Goal: Task Accomplishment & Management: Use online tool/utility

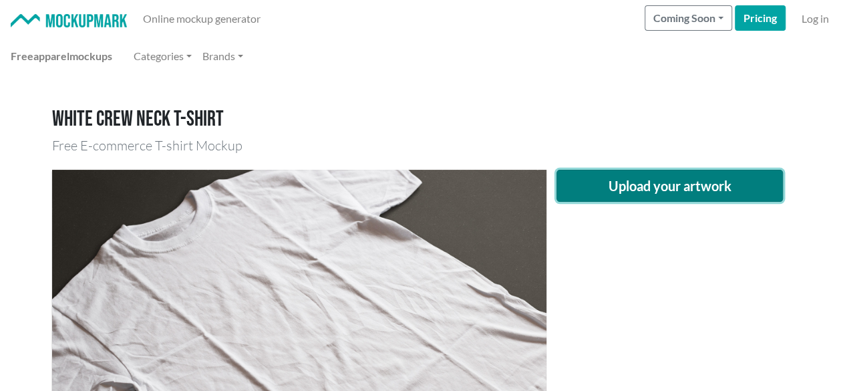
click at [709, 198] on button "Upload your artwork" at bounding box center [669, 186] width 227 height 32
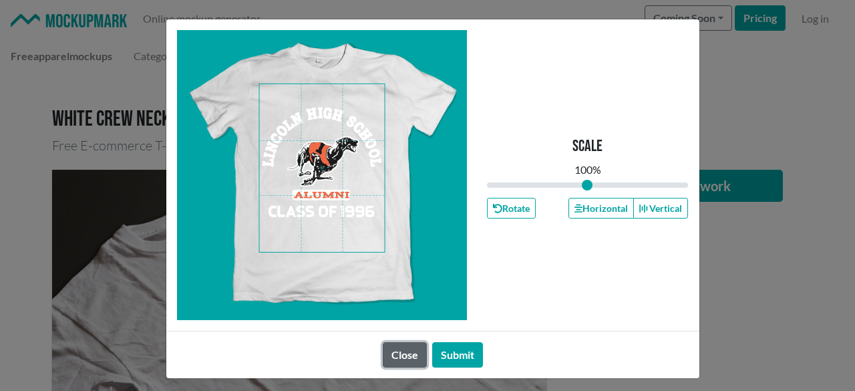
click at [403, 348] on button "Close" at bounding box center [405, 354] width 44 height 25
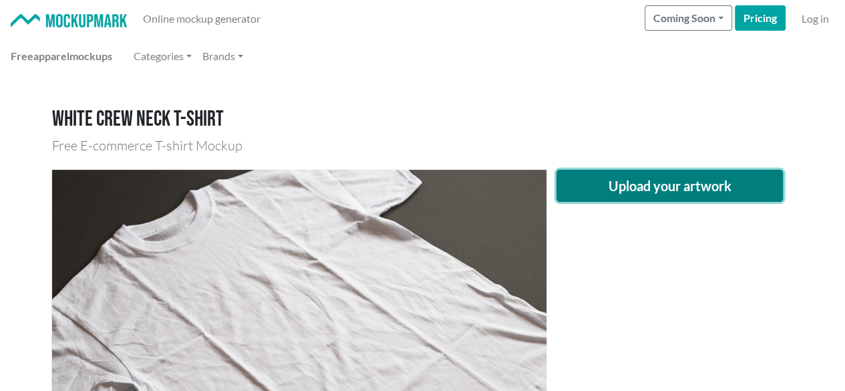
click at [688, 190] on button "Upload your artwork" at bounding box center [669, 186] width 227 height 32
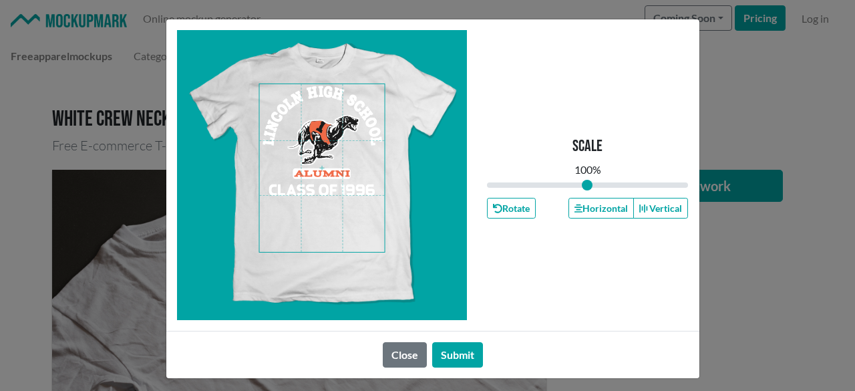
click at [346, 146] on span at bounding box center [322, 168] width 126 height 168
click at [590, 209] on button "Horizontal" at bounding box center [600, 208] width 65 height 21
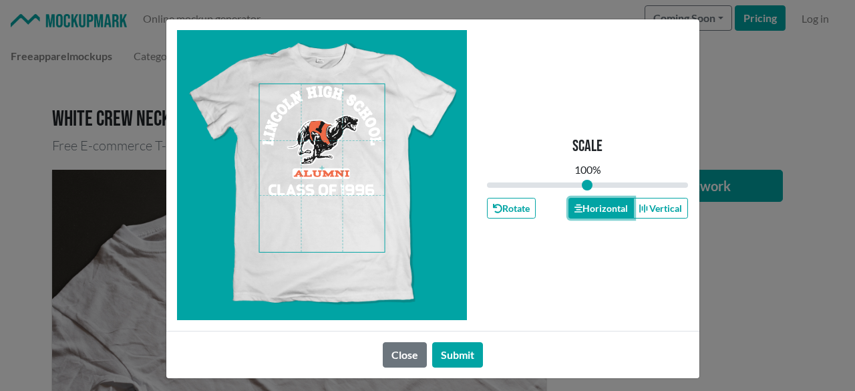
click at [590, 209] on button "Horizontal" at bounding box center [600, 208] width 65 height 21
click at [443, 352] on button "Submit" at bounding box center [457, 354] width 51 height 25
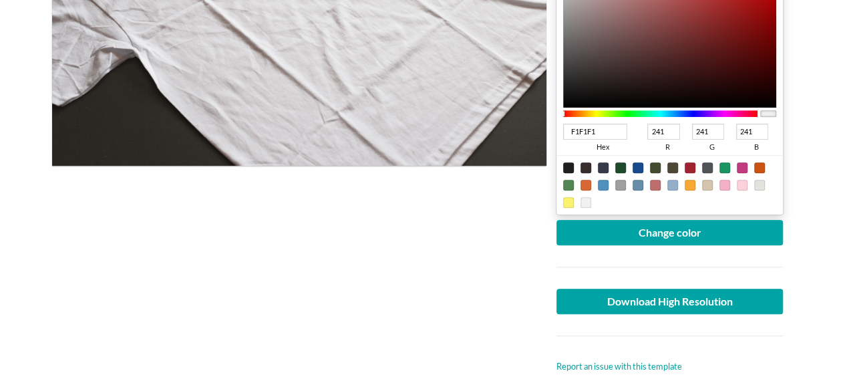
scroll to position [200, 0]
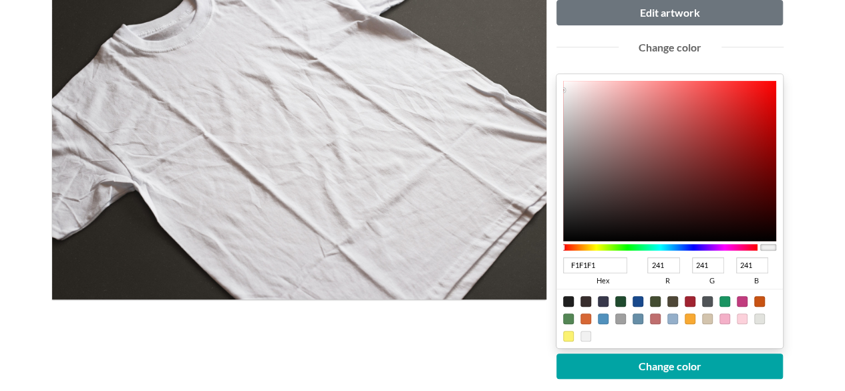
click at [693, 321] on div at bounding box center [690, 318] width 11 height 11
type input "F8A933"
type input "248"
type input "169"
type input "51"
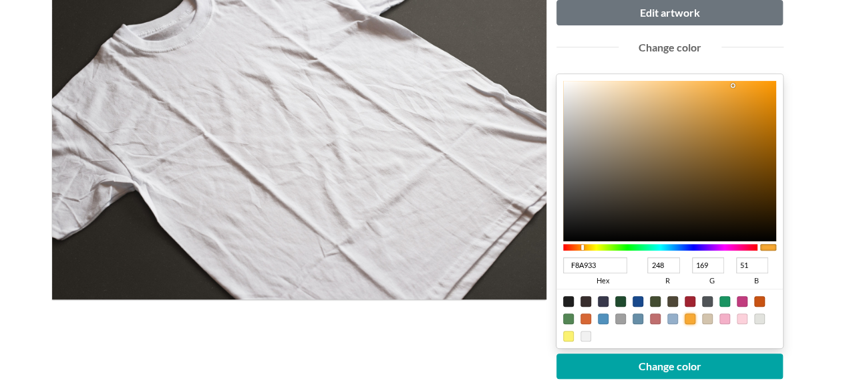
type input "C4821E"
type input "196"
type input "130"
type input "30"
type input "C6831E"
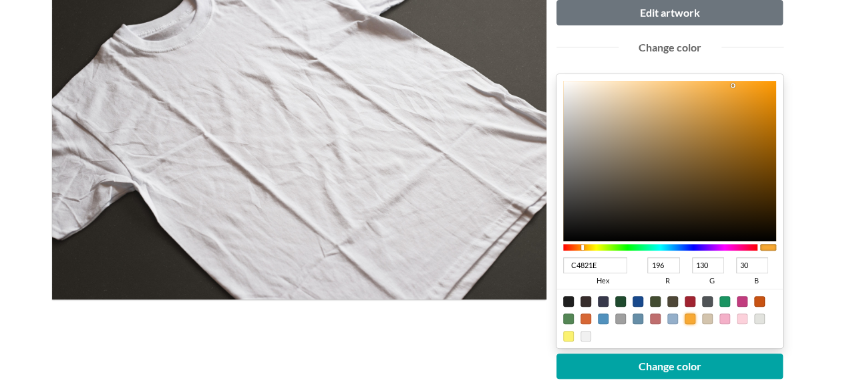
type input "198"
type input "131"
type input "CA7E0D"
type input "202"
type input "126"
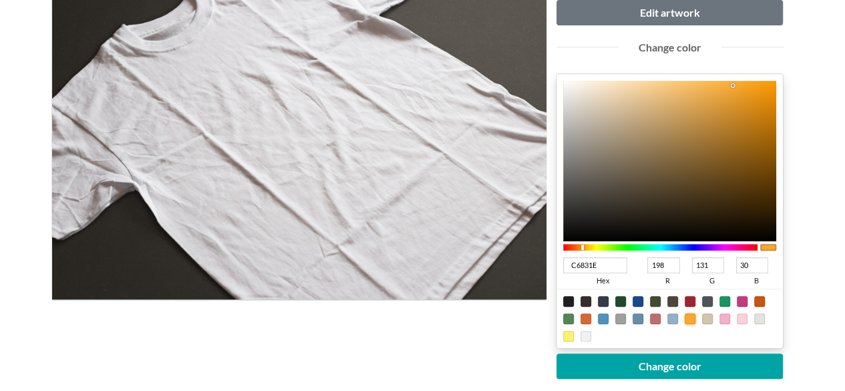
type input "13"
type input "CB7B05"
type input "203"
type input "123"
type input "5"
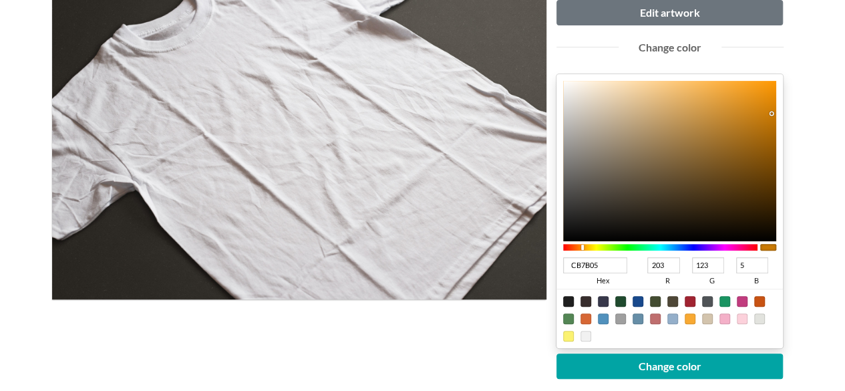
type input "BE7100"
type input "190"
type input "113"
type input "0"
type input "B56C00"
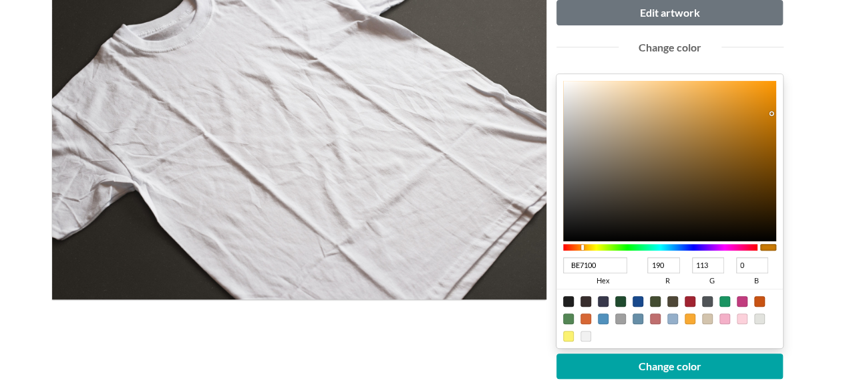
type input "181"
type input "108"
type input "B36B00"
type input "179"
type input "107"
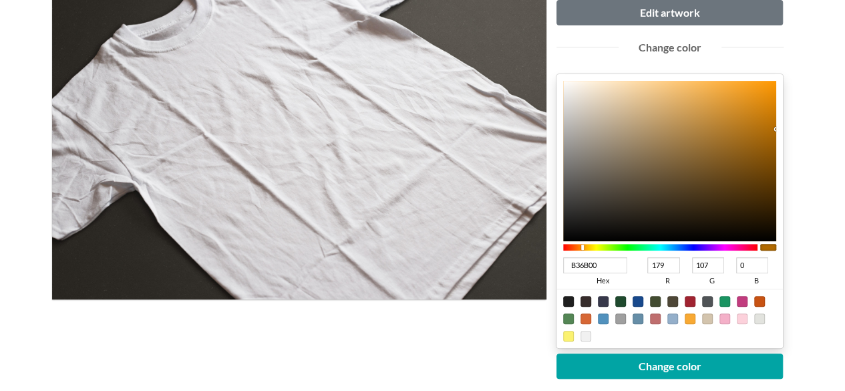
type input "AE6800"
type input "174"
type input "104"
type input "A96500"
type input "169"
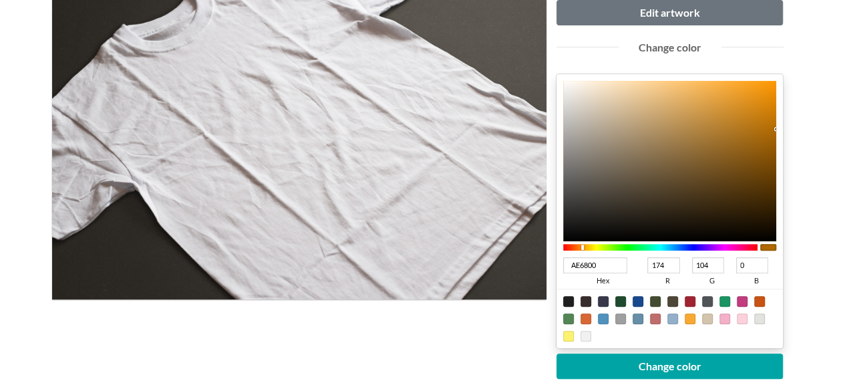
type input "101"
type input "A56300"
type input "165"
type input "99"
type input "A46300"
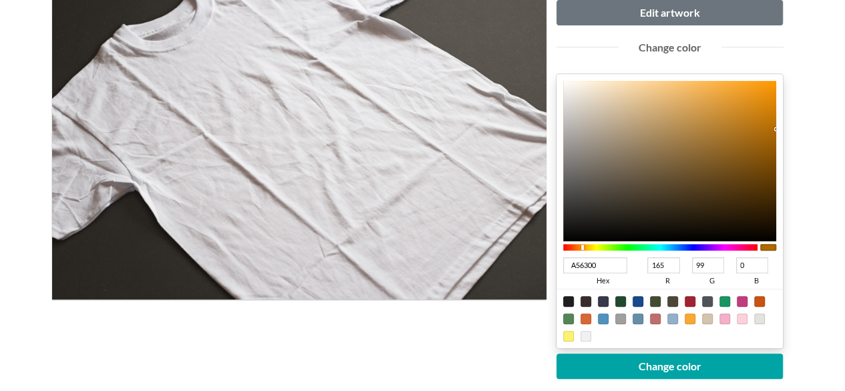
type input "164"
drag, startPoint x: 754, startPoint y: 114, endPoint x: 794, endPoint y: 137, distance: 46.4
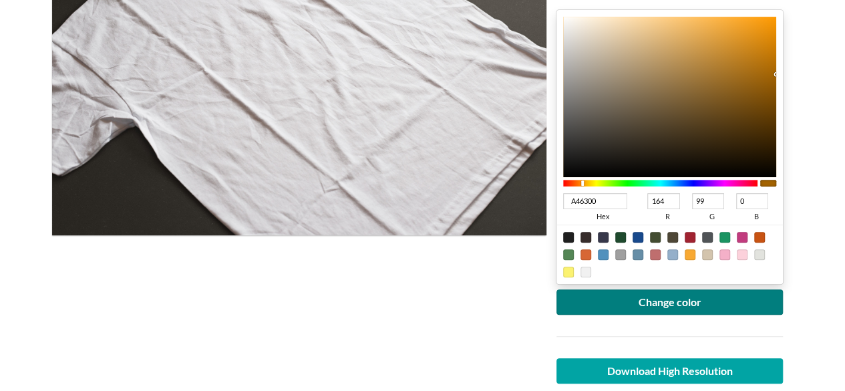
scroll to position [334, 0]
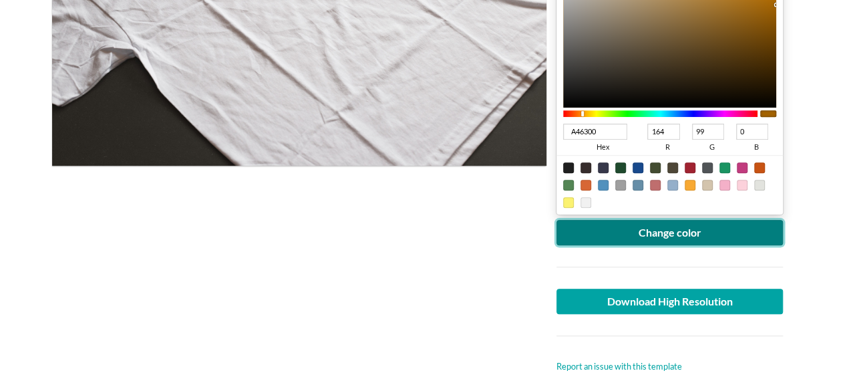
click at [673, 238] on button "Change color" at bounding box center [669, 232] width 227 height 25
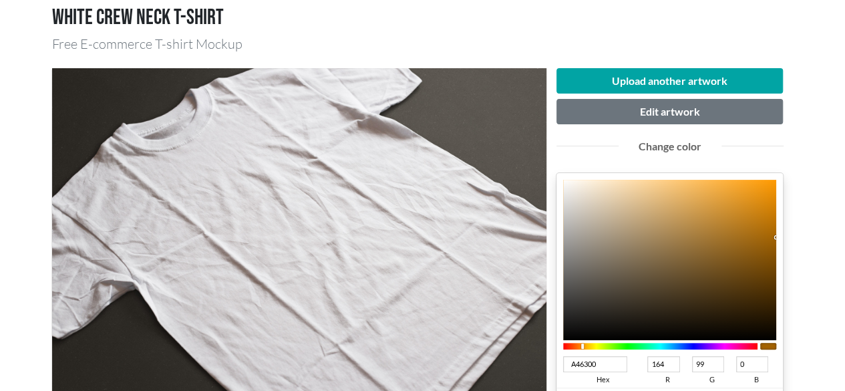
scroll to position [200, 0]
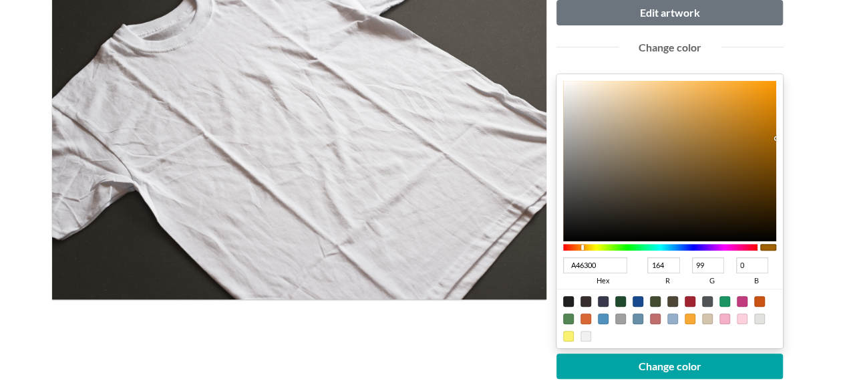
type input "A45D00"
type input "93"
type input "A46100"
type input "97"
type input "A46700"
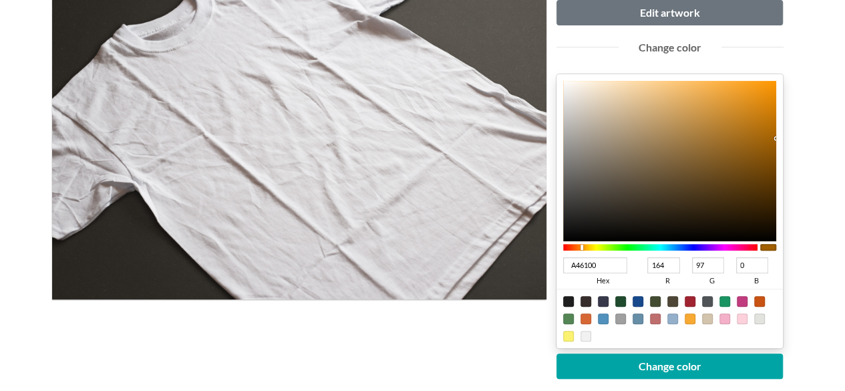
type input "103"
type input "A46E00"
type input "110"
type input "A47100"
type input "113"
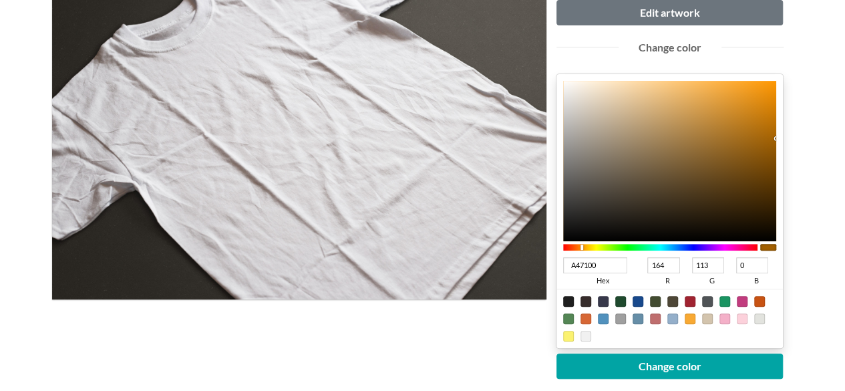
type input "A47500"
type input "117"
type input "A47800"
type input "120"
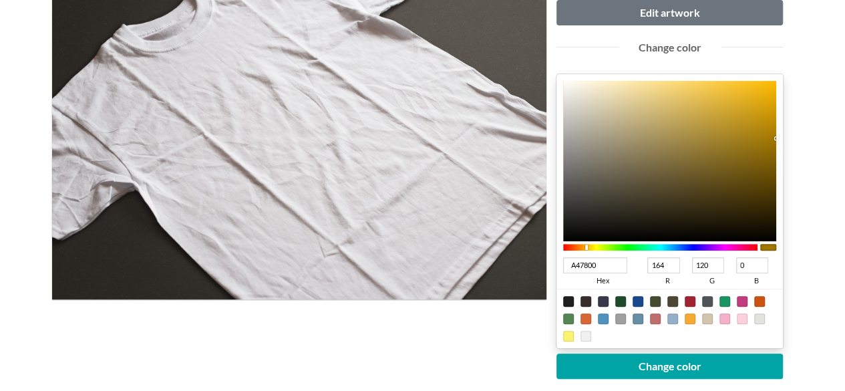
type input "A47F00"
type input "127"
type input "A48200"
type input "130"
type input "A48600"
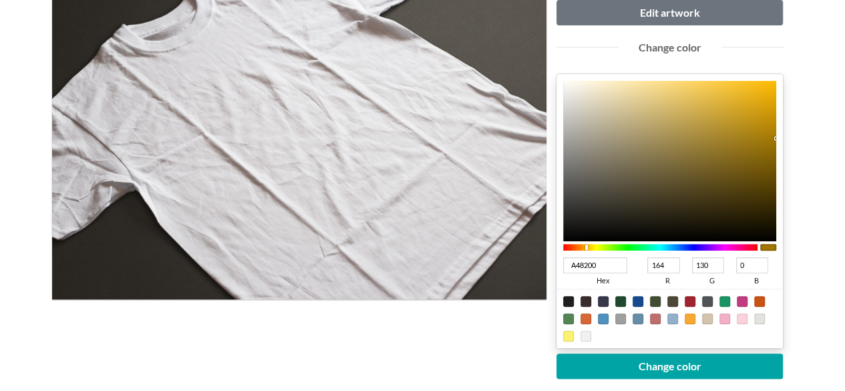
type input "134"
type input "A48900"
type input "137"
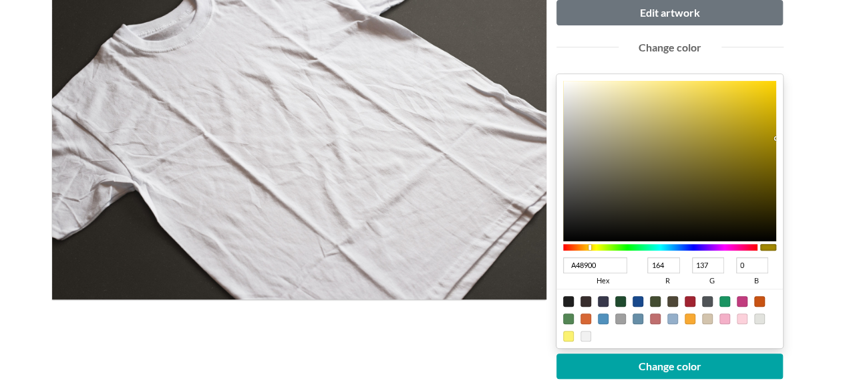
type input "A48C00"
type input "140"
type input "A48900"
type input "137"
type input "A48600"
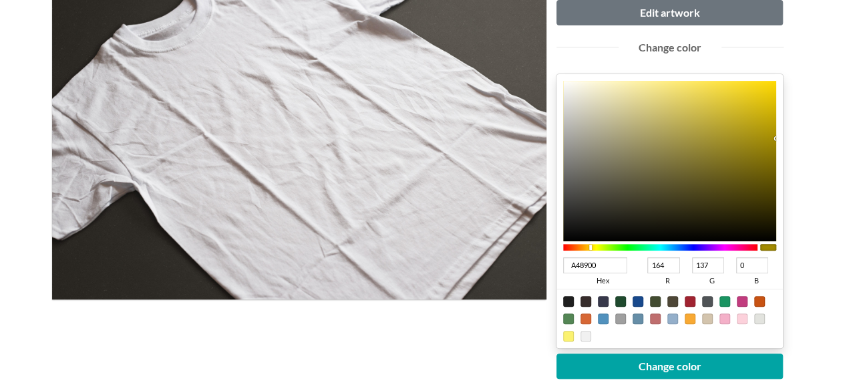
type input "134"
type input "A47F00"
type input "127"
type input "A47C00"
type input "124"
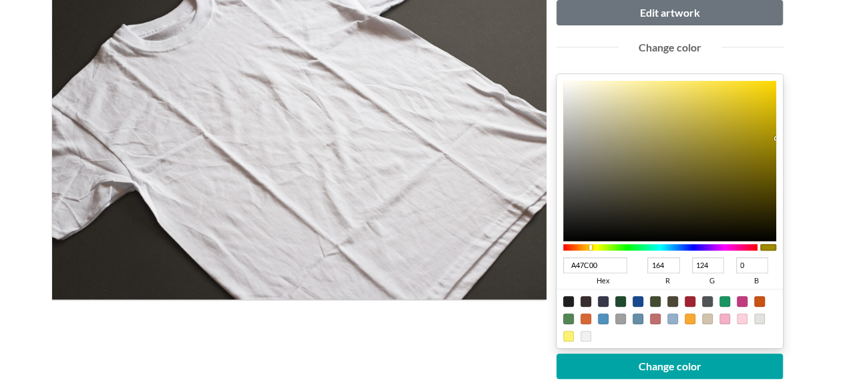
type input "A47800"
type input "120"
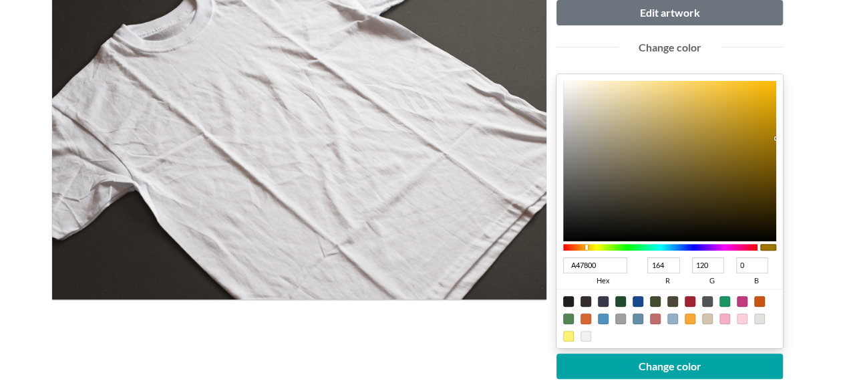
type input "A47100"
type input "113"
type input "A46E00"
type input "110"
type input "A46B00"
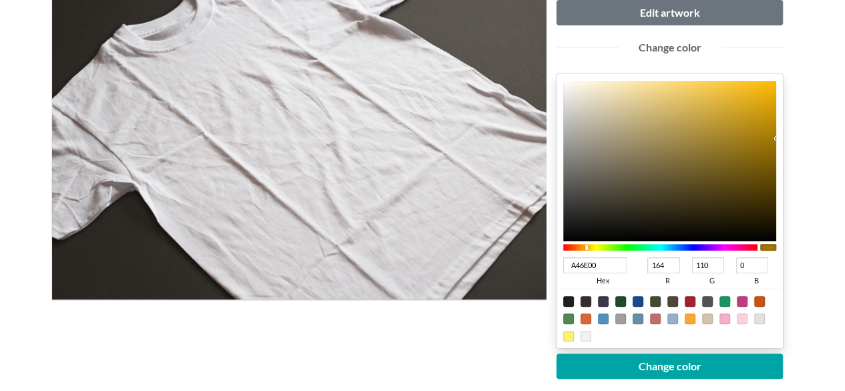
type input "107"
type input "A46700"
type input "103"
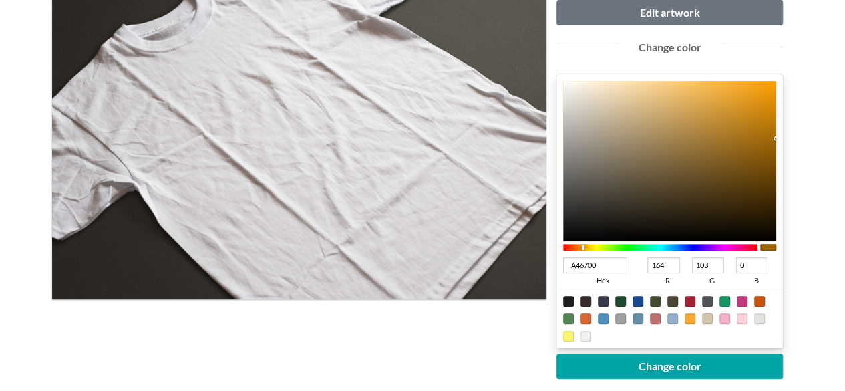
type input "A46400"
type input "100"
type input "A45D00"
type input "93"
type input "A45A00"
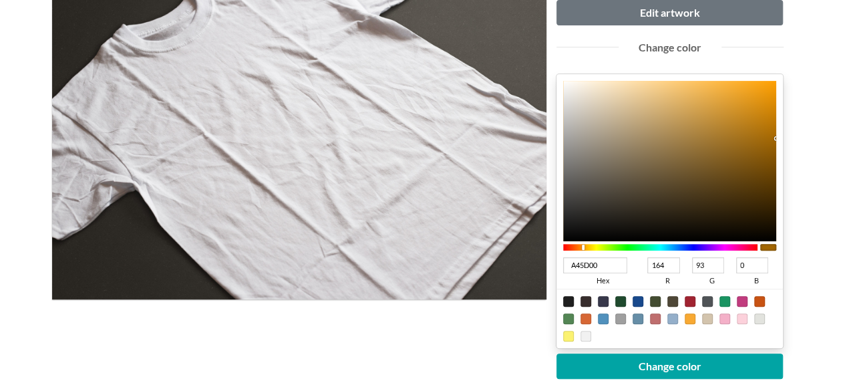
type input "90"
type input "A45600"
type input "86"
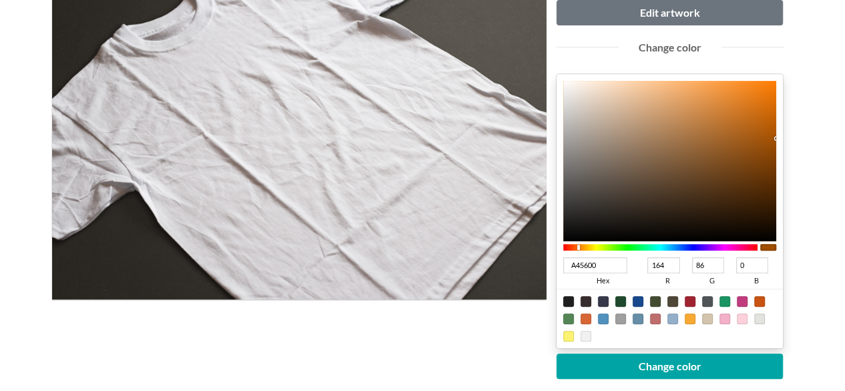
type input "A45000"
type input "80"
type input "A44900"
type input "73"
type input "A44200"
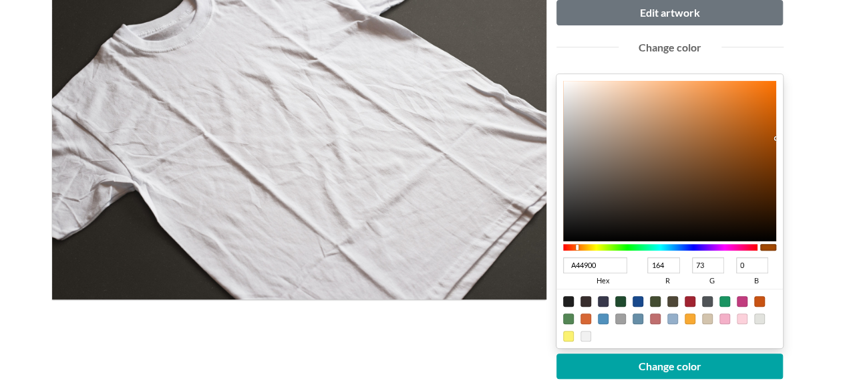
type input "66"
type input "A43500"
type input "53"
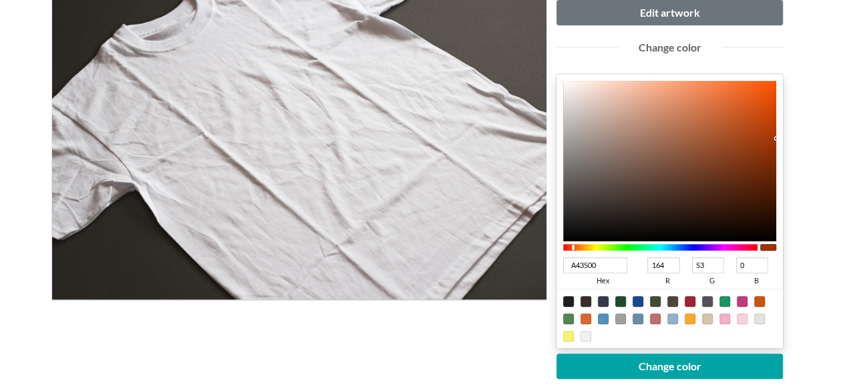
drag, startPoint x: 581, startPoint y: 245, endPoint x: 573, endPoint y: 242, distance: 8.4
click at [573, 244] on div at bounding box center [574, 247] width 3 height 6
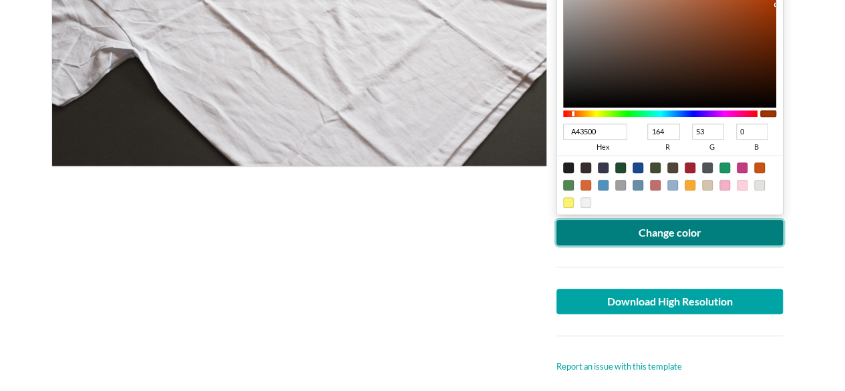
click at [652, 236] on button "Change color" at bounding box center [669, 232] width 227 height 25
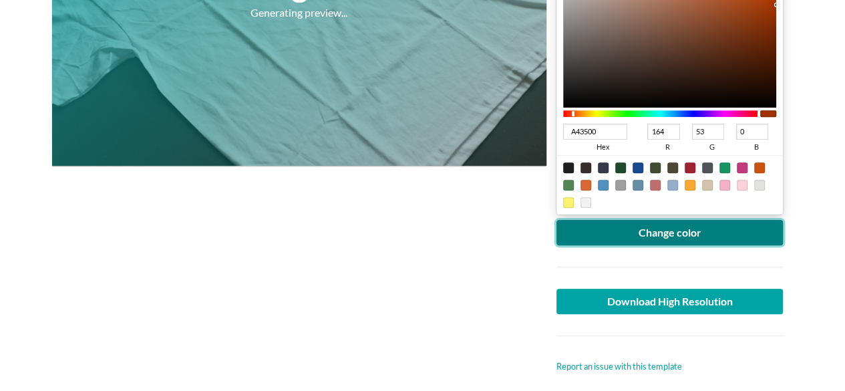
scroll to position [134, 0]
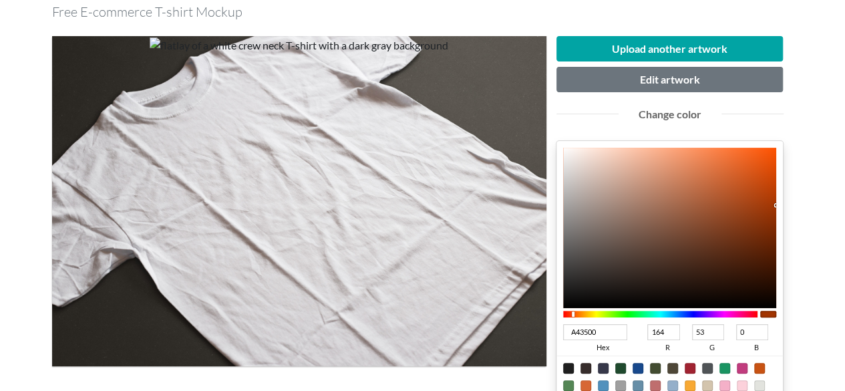
type input "D84D0B"
type input "216"
type input "77"
type input "11"
type input "D84C09"
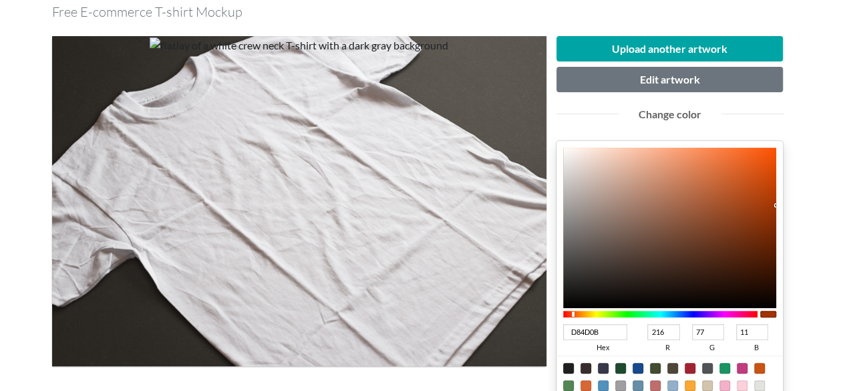
type input "76"
type input "9"
type input "D14400"
type input "209"
type input "68"
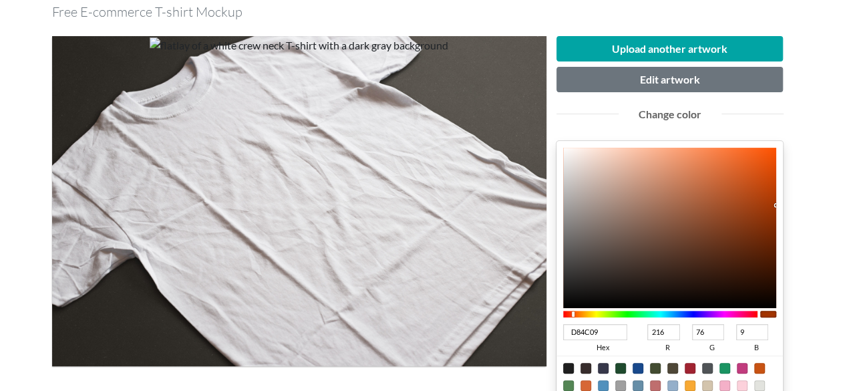
type input "0"
type input "CD4300"
type input "205"
type input "67"
type input "CC4300"
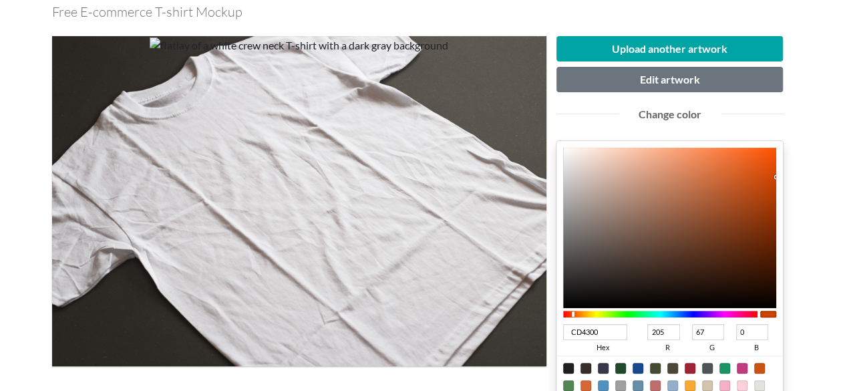
type input "204"
type input "CB4300"
type input "203"
drag, startPoint x: 765, startPoint y: 171, endPoint x: 794, endPoint y: 180, distance: 30.0
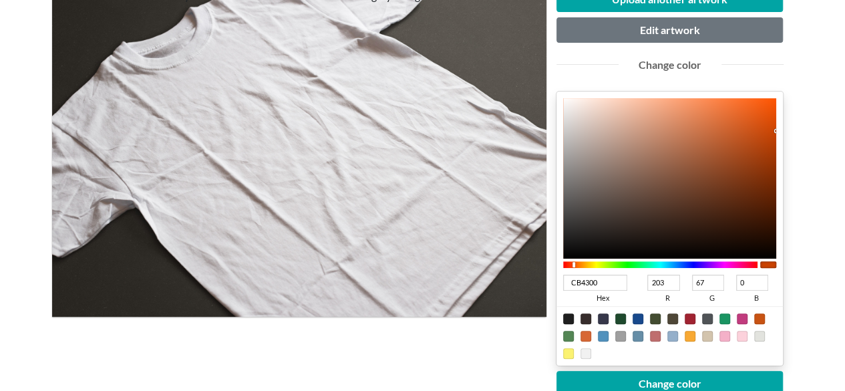
scroll to position [267, 0]
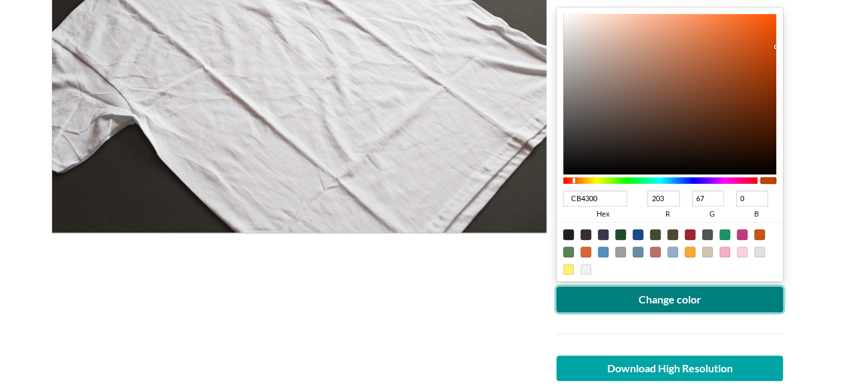
click at [676, 300] on button "Change color" at bounding box center [669, 299] width 227 height 25
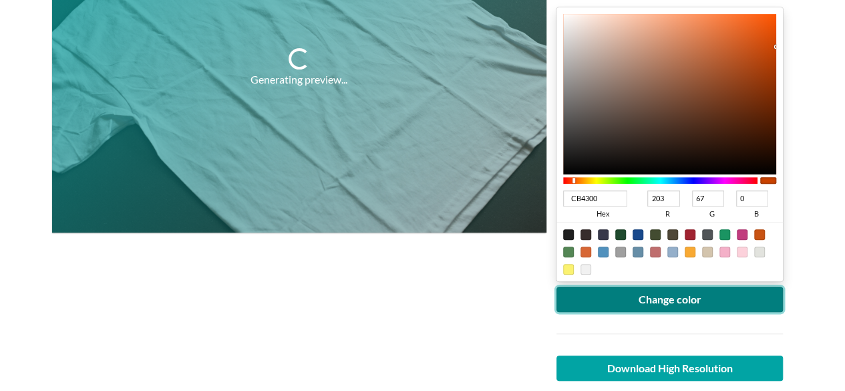
scroll to position [200, 0]
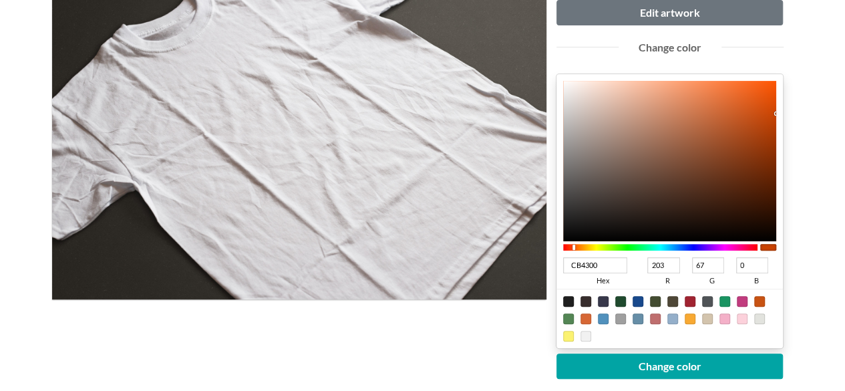
type input "D44A06"
type input "212"
type input "74"
type input "6"
type input "D44905"
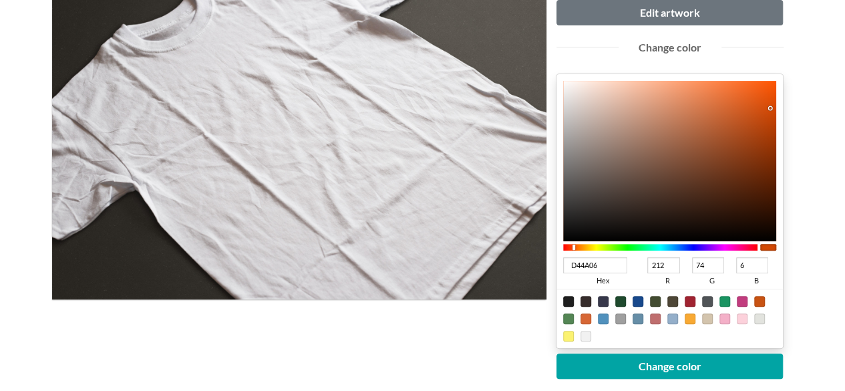
type input "73"
type input "5"
type input "D64904"
type input "214"
type input "4"
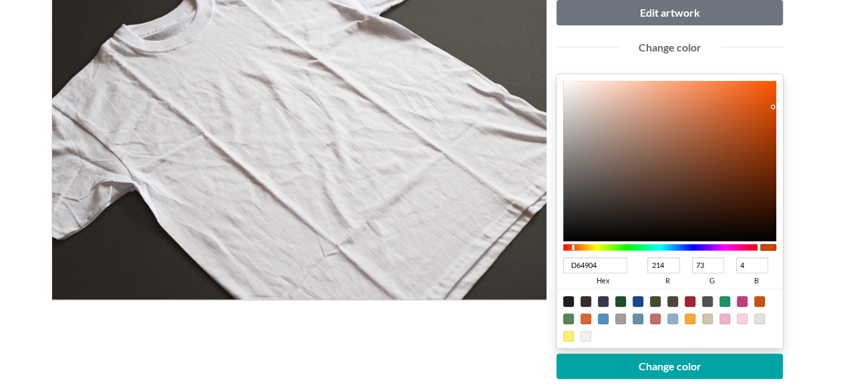
type input "D74A04"
type input "215"
type input "74"
type input "DA4901"
type input "218"
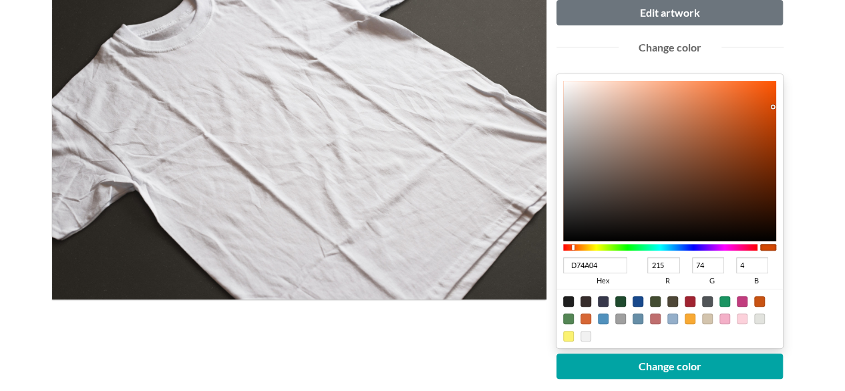
type input "73"
type input "1"
type input "DD4900"
type input "221"
type input "0"
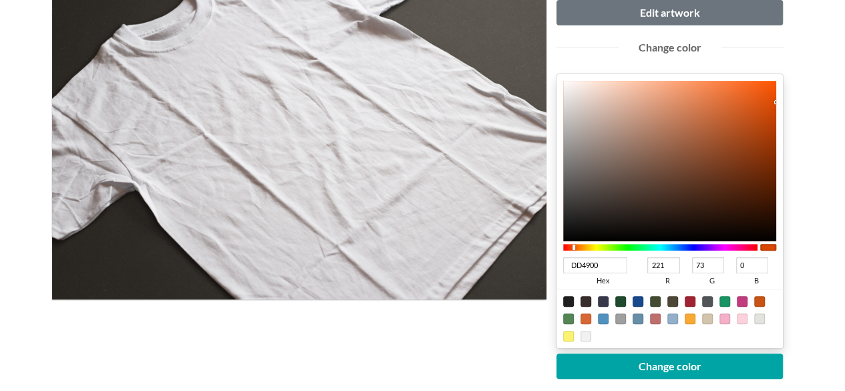
type input "DE4900"
type input "222"
drag, startPoint x: 771, startPoint y: 107, endPoint x: 779, endPoint y: 101, distance: 10.0
click at [779, 101] on div "DE4900 hex 222 r 73 g 0 b 100 a" at bounding box center [669, 211] width 227 height 274
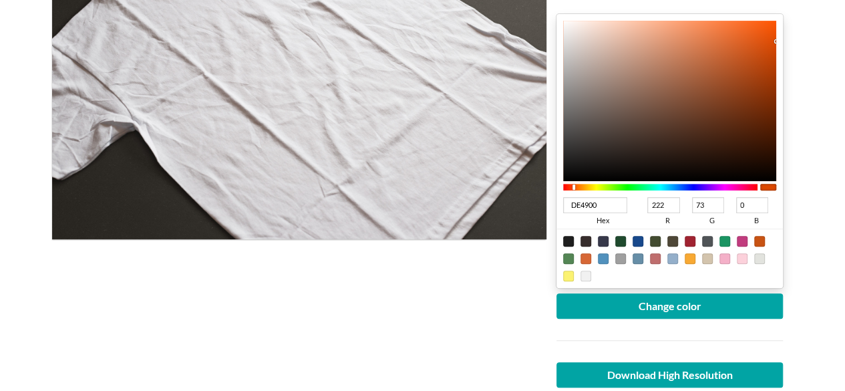
scroll to position [267, 0]
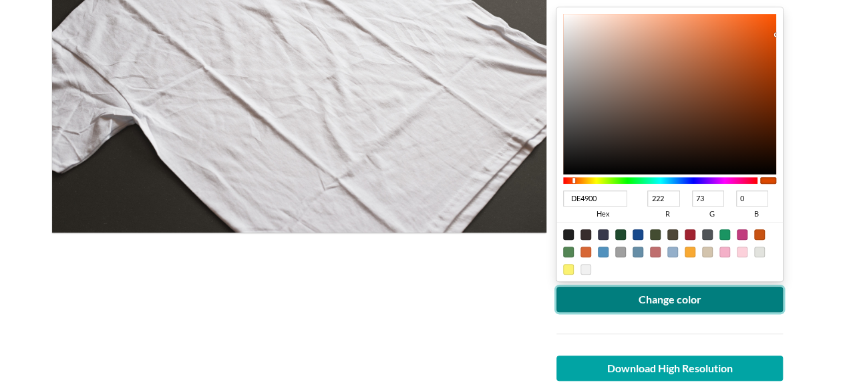
click at [678, 295] on button "Change color" at bounding box center [669, 299] width 227 height 25
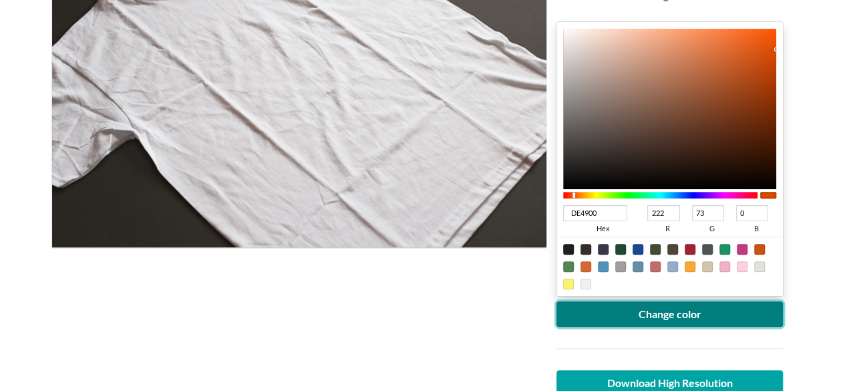
scroll to position [334, 0]
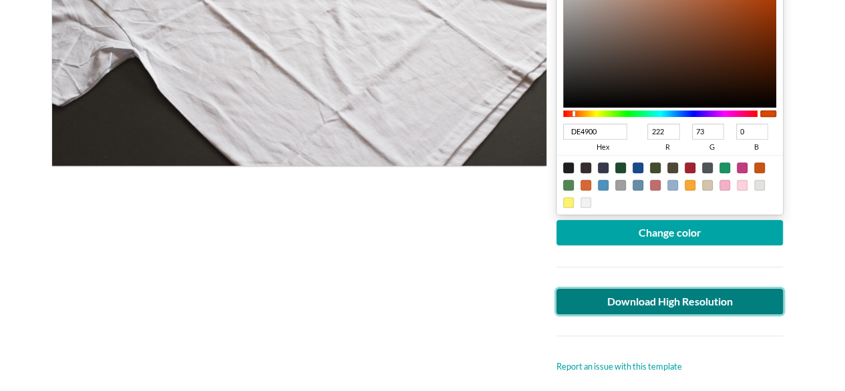
click at [638, 303] on link "Download High Resolution" at bounding box center [669, 301] width 227 height 25
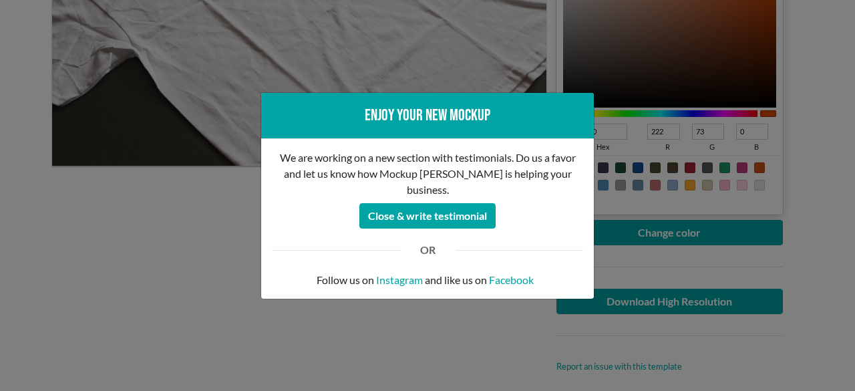
click at [128, 259] on div "Enjoy your new mockup We are working on a new section with testimonials. Do us …" at bounding box center [427, 195] width 855 height 391
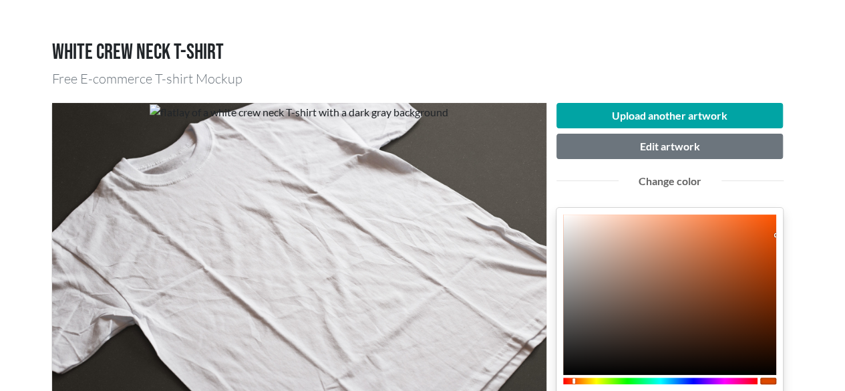
scroll to position [0, 0]
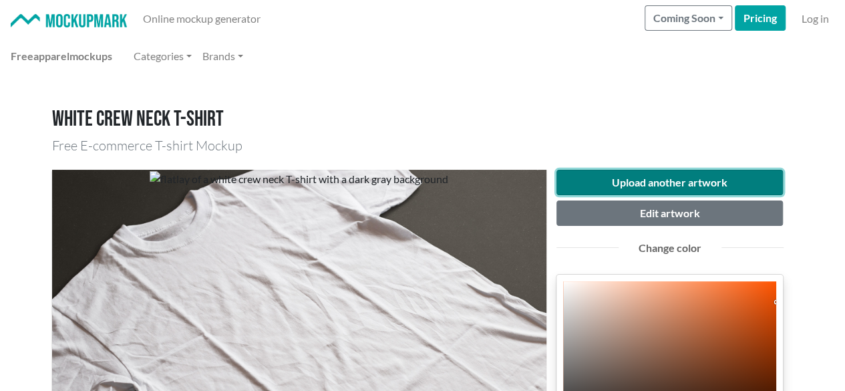
click at [660, 185] on button "Upload another artwork" at bounding box center [669, 182] width 227 height 25
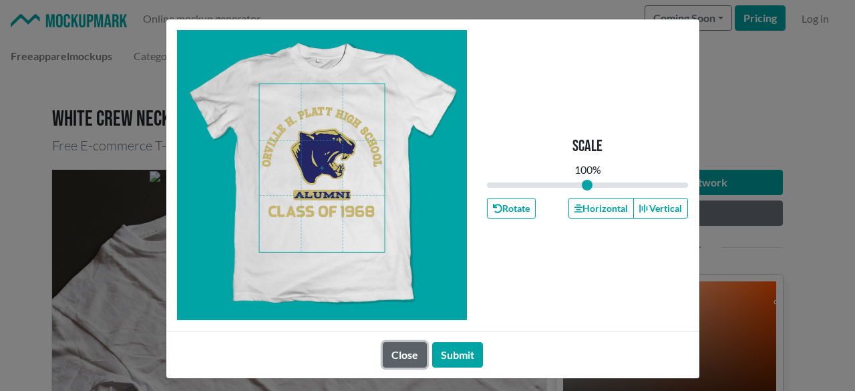
click at [399, 360] on button "Close" at bounding box center [405, 354] width 44 height 25
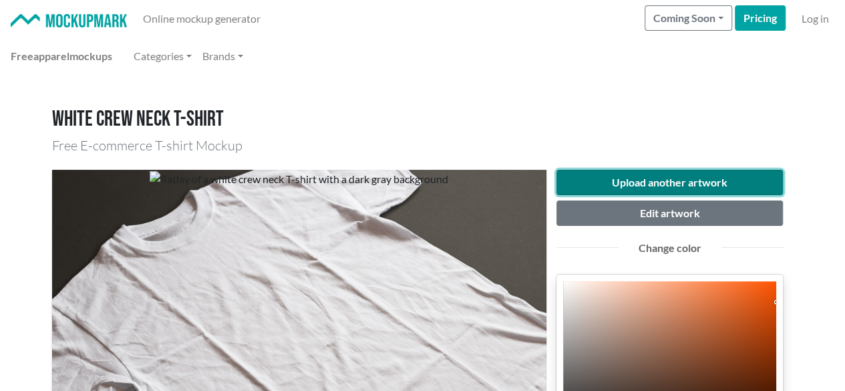
click at [653, 182] on button "Upload another artwork" at bounding box center [669, 182] width 227 height 25
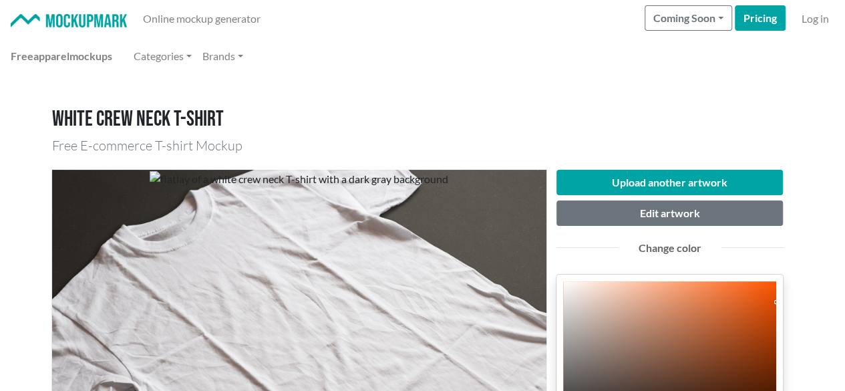
click at [610, 108] on h1 "White crew neck T-shirt" at bounding box center [422, 119] width 741 height 25
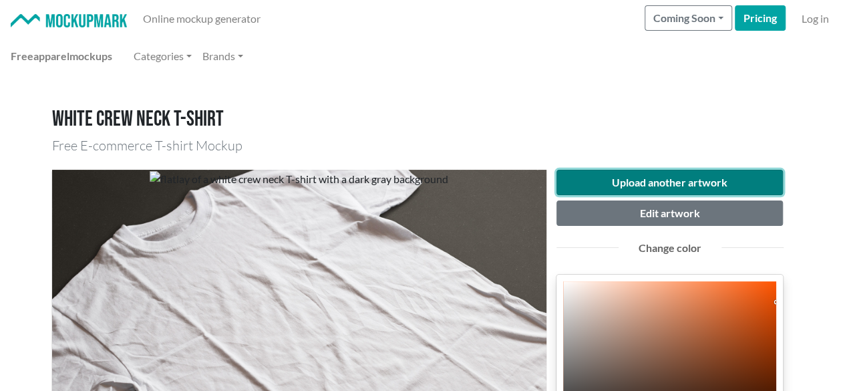
click at [638, 185] on button "Upload another artwork" at bounding box center [669, 182] width 227 height 25
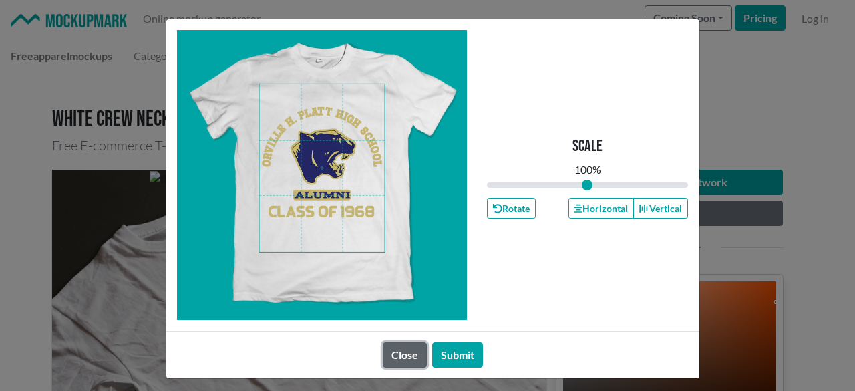
click at [387, 349] on button "Close" at bounding box center [405, 354] width 44 height 25
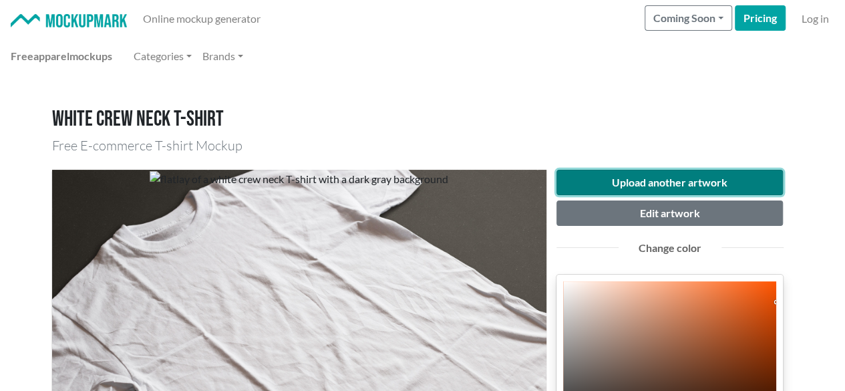
click at [701, 178] on button "Upload another artwork" at bounding box center [669, 182] width 227 height 25
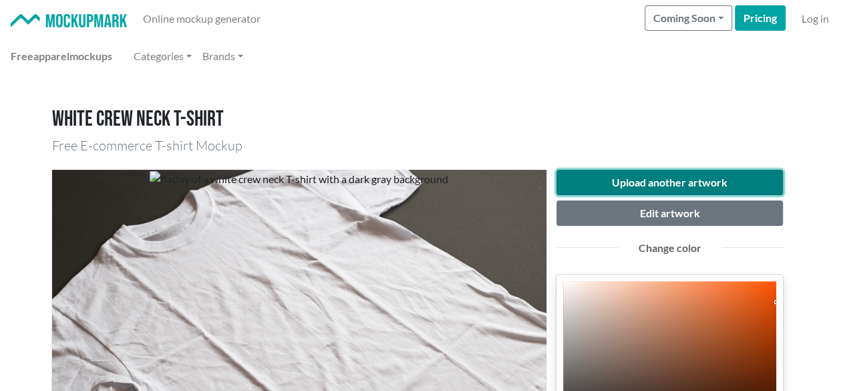
click at [675, 180] on button "Upload another artwork" at bounding box center [669, 182] width 227 height 25
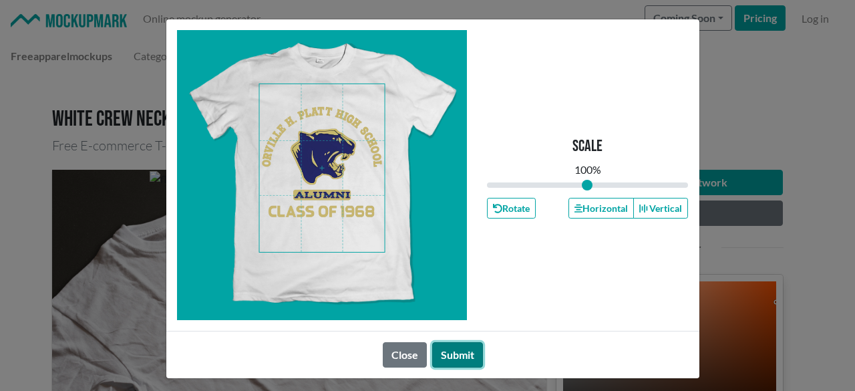
click at [450, 357] on button "Submit" at bounding box center [457, 354] width 51 height 25
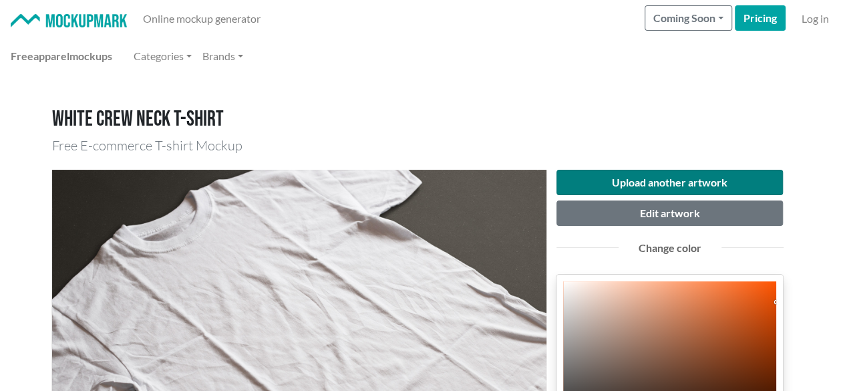
scroll to position [200, 0]
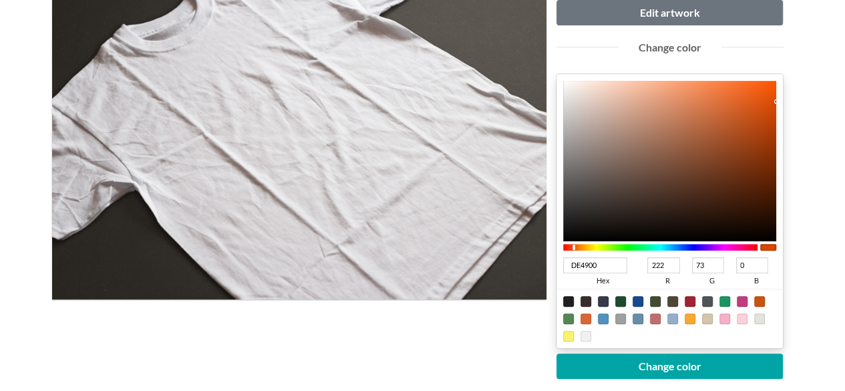
type input "0012DE"
type input "0"
type input "18"
type input "222"
click at [690, 248] on div at bounding box center [660, 247] width 195 height 7
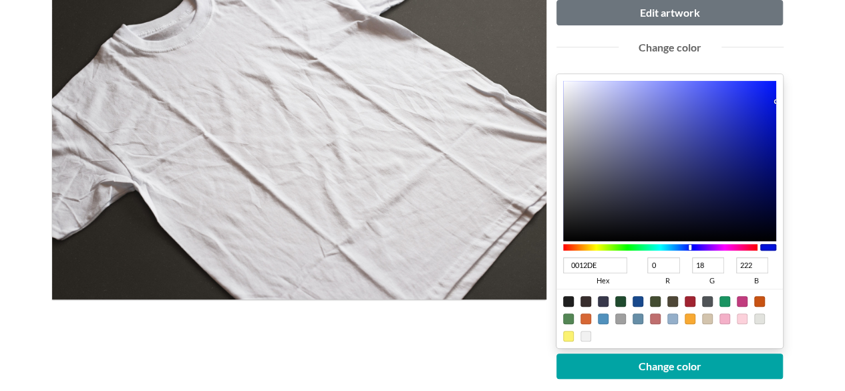
type input "1D28AF"
type input "29"
type input "40"
type input "175"
type input "1722A7"
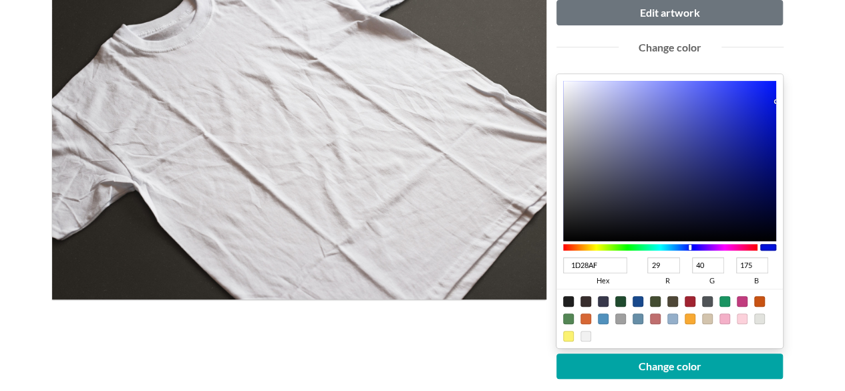
type input "23"
type input "34"
type input "167"
type input "0D1790"
type input "13"
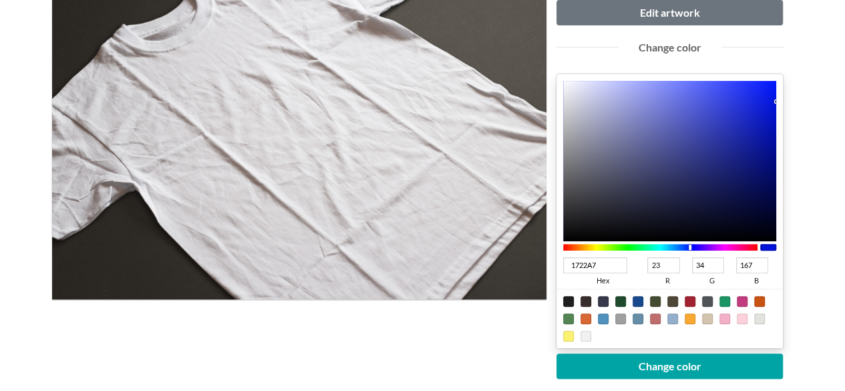
type input "23"
type input "144"
type input "081289"
type input "8"
type input "18"
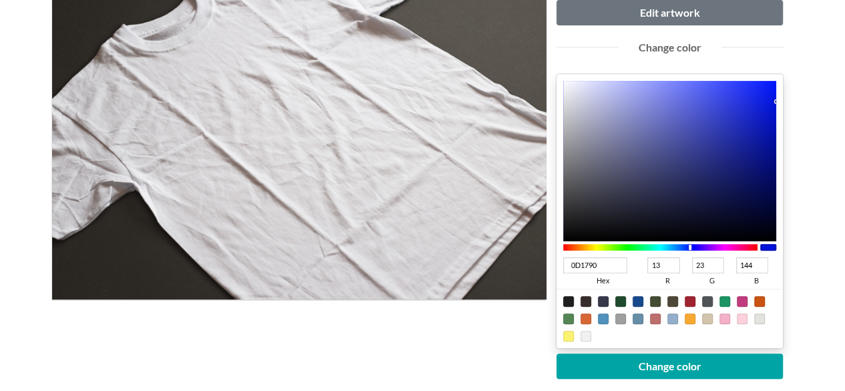
type input "137"
type input "060F84"
type input "6"
type input "15"
type input "132"
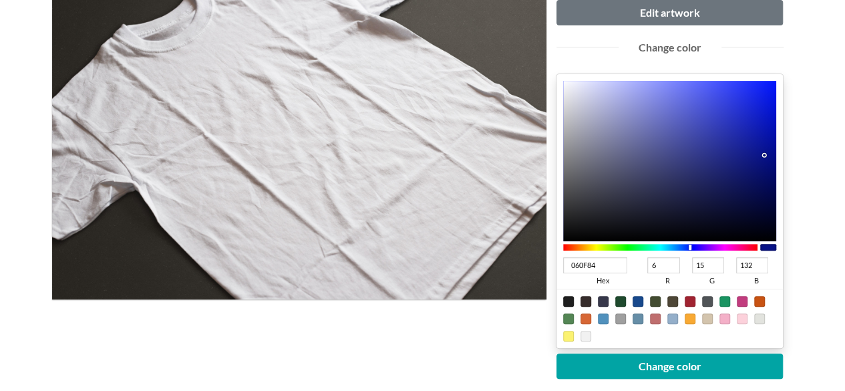
type input "030C7F"
type input "3"
type input "12"
type input "127"
type input "030C7E"
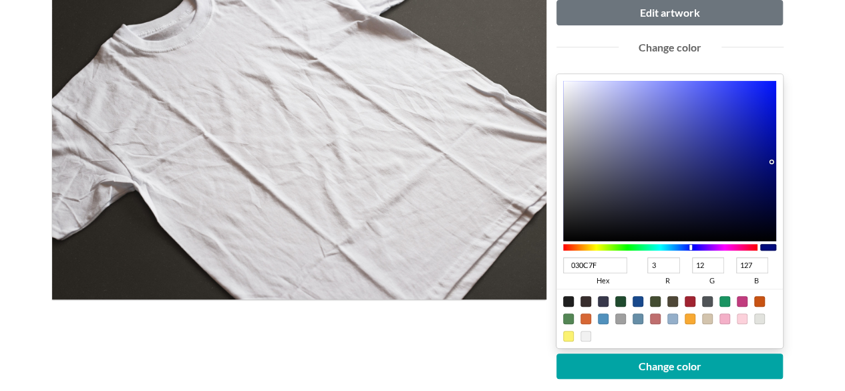
type input "126"
type input "020C7E"
type input "2"
drag, startPoint x: 741, startPoint y: 130, endPoint x: 772, endPoint y: 161, distance: 43.4
click at [772, 161] on div at bounding box center [670, 161] width 214 height 160
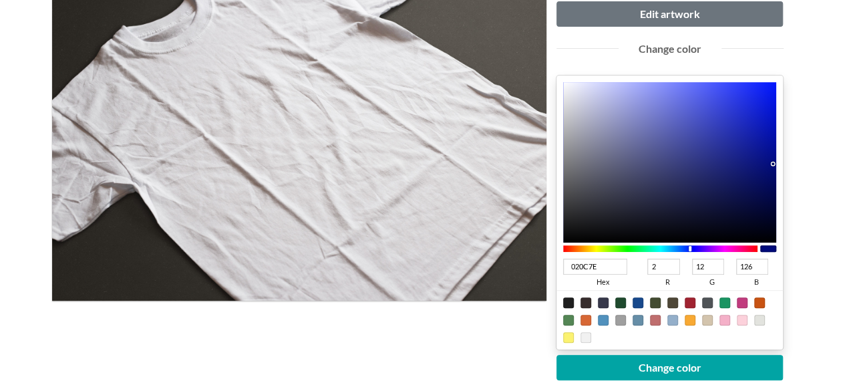
scroll to position [0, 0]
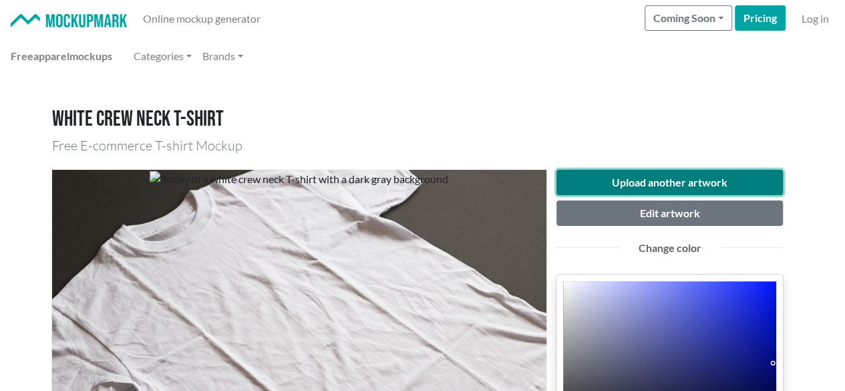
click at [679, 182] on button "Upload another artwork" at bounding box center [669, 182] width 227 height 25
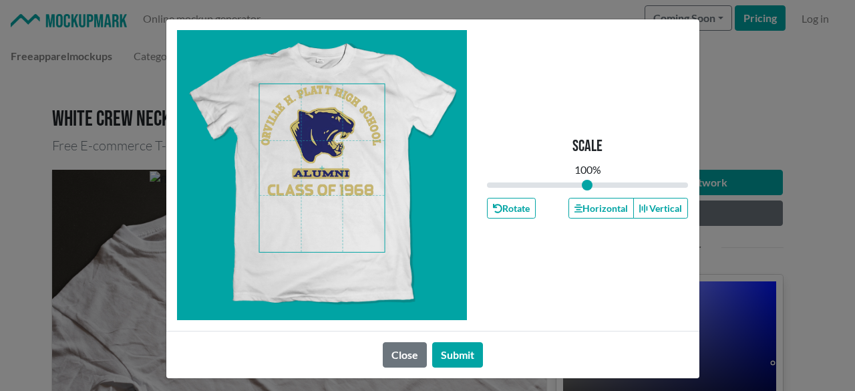
click at [321, 141] on span at bounding box center [322, 168] width 126 height 168
click at [588, 206] on button "Horizontal" at bounding box center [600, 208] width 65 height 21
click at [443, 355] on button "Submit" at bounding box center [457, 354] width 51 height 25
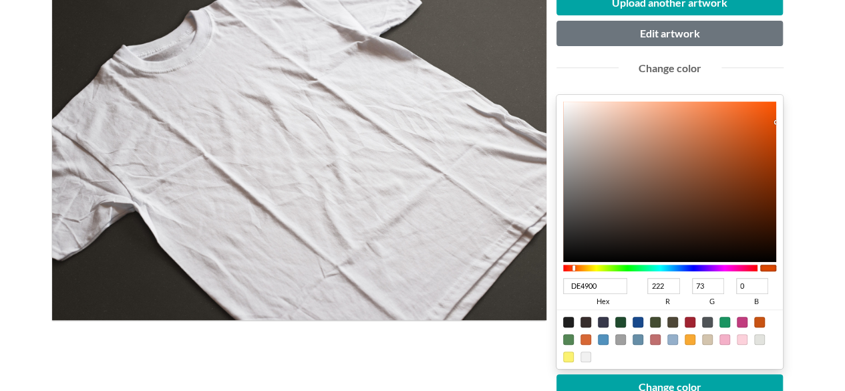
scroll to position [200, 0]
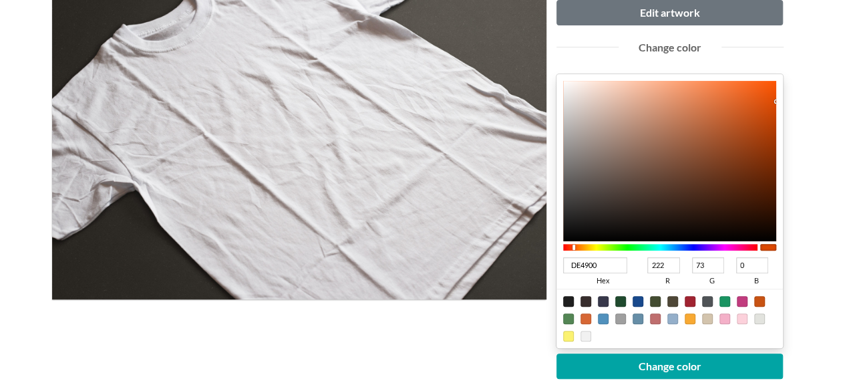
click at [685, 250] on div at bounding box center [660, 247] width 195 height 12
type input "0012DE"
type input "0"
type input "18"
type input "222"
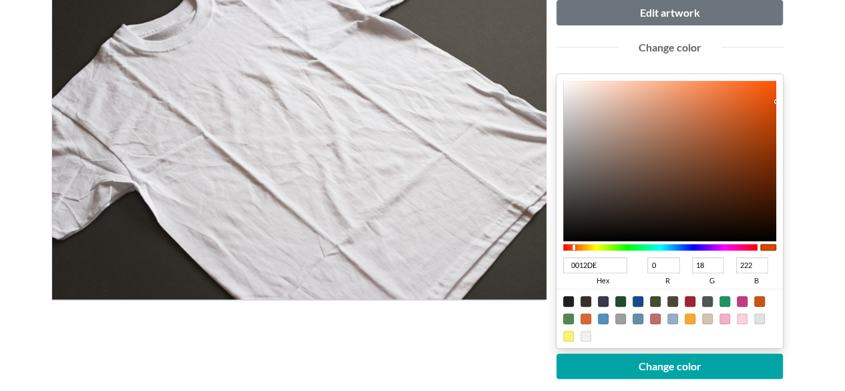
click at [690, 246] on div at bounding box center [660, 247] width 195 height 7
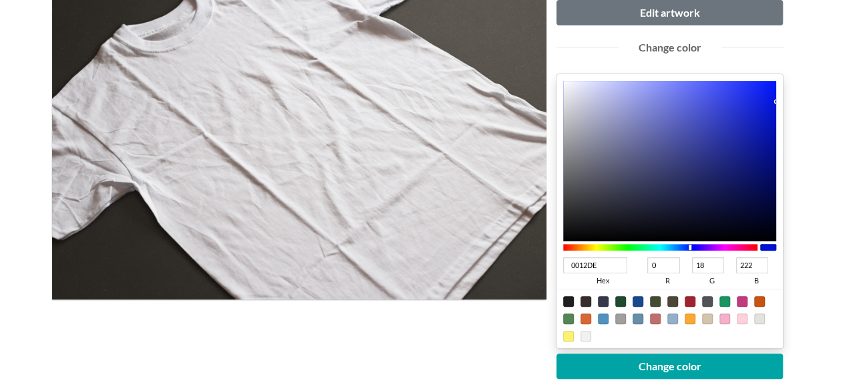
type input "0500DE"
type input "5"
type input "0"
click at [693, 244] on div at bounding box center [660, 247] width 195 height 7
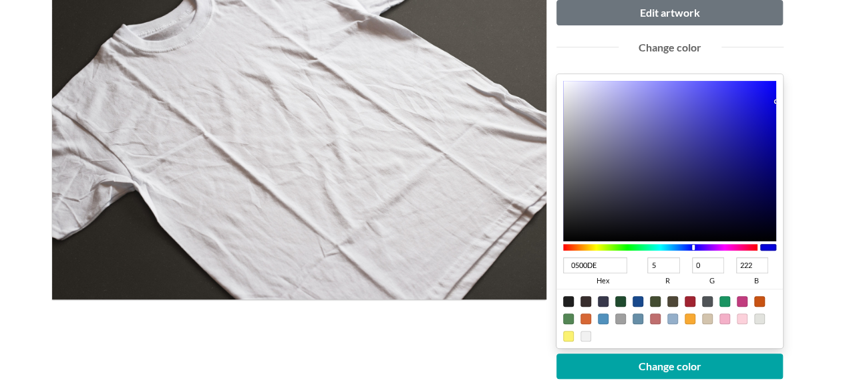
type input "1512A7"
type input "21"
type input "18"
type input "167"
type input "1310A2"
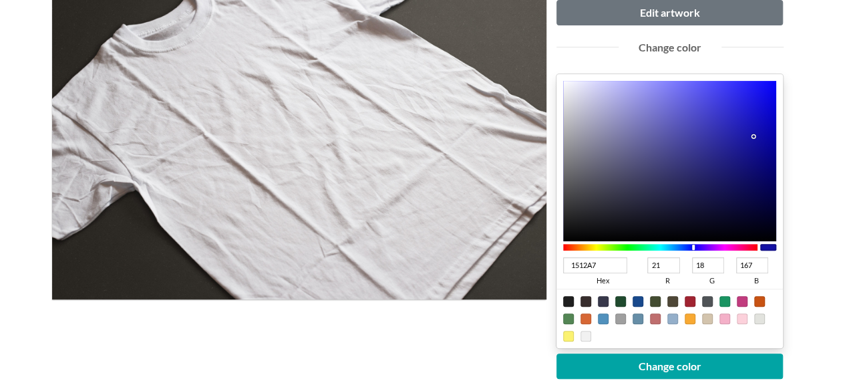
type input "19"
type input "16"
type input "162"
type input "100D9A"
type input "16"
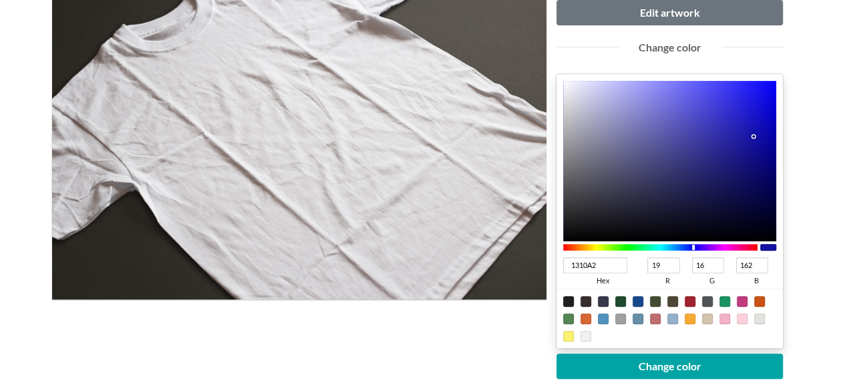
type input "13"
type input "154"
type input "0B088F"
type input "11"
type input "8"
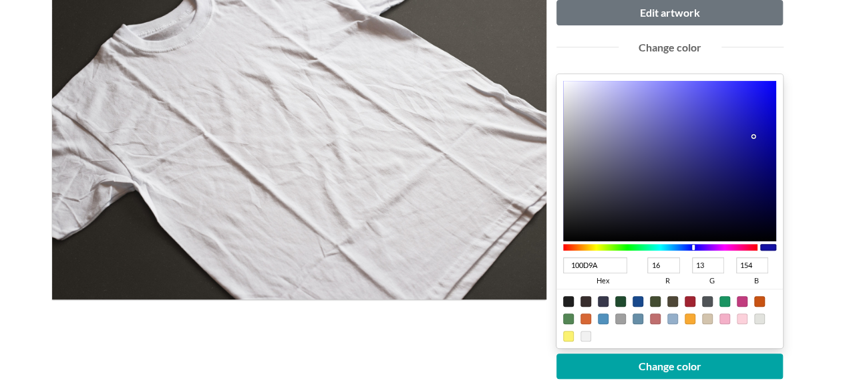
type input "143"
type input "080589"
type input "8"
type input "5"
type input "137"
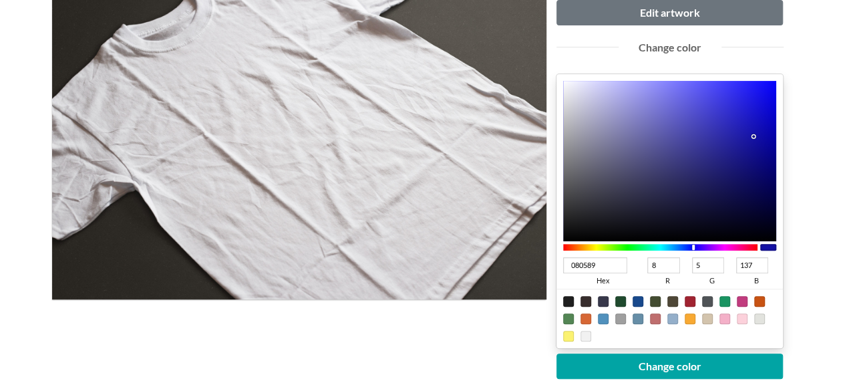
type input "070487"
type input "7"
type input "4"
drag, startPoint x: 753, startPoint y: 136, endPoint x: 783, endPoint y: 167, distance: 43.0
click at [783, 167] on div "Upload another artwork Edit artwork Change color 030075 hex 3 r 0 g 117 b 100 a…" at bounding box center [669, 238] width 247 height 538
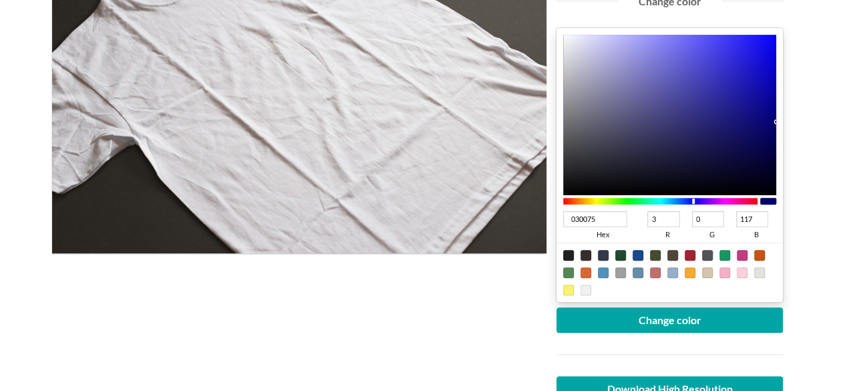
scroll to position [267, 0]
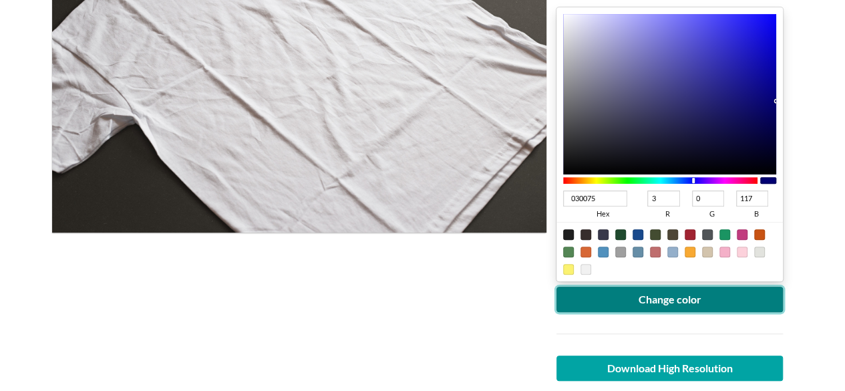
click at [682, 303] on button "Change color" at bounding box center [669, 299] width 227 height 25
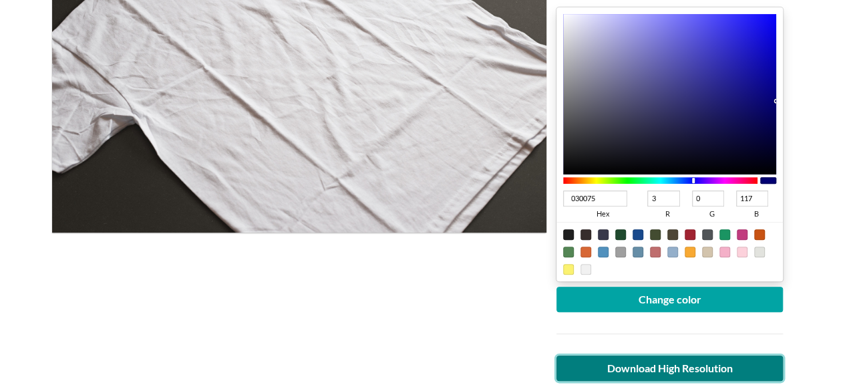
click at [714, 369] on link "Download High Resolution" at bounding box center [669, 367] width 227 height 25
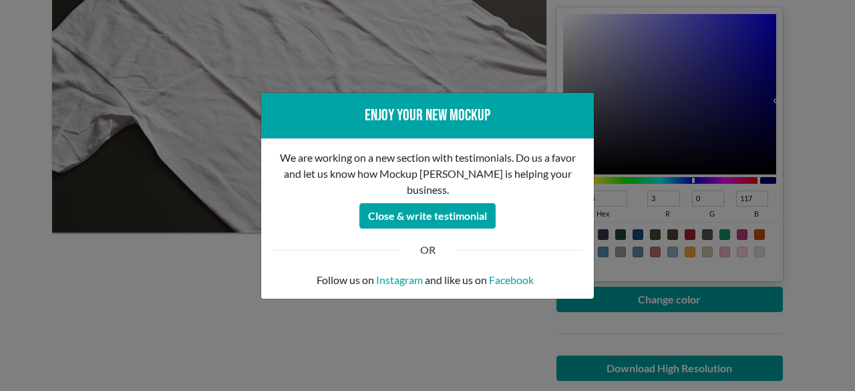
click at [236, 333] on div "Enjoy your new mockup We are working on a new section with testimonials. Do us …" at bounding box center [427, 195] width 855 height 391
